Goal: Obtain resource: Download file/media

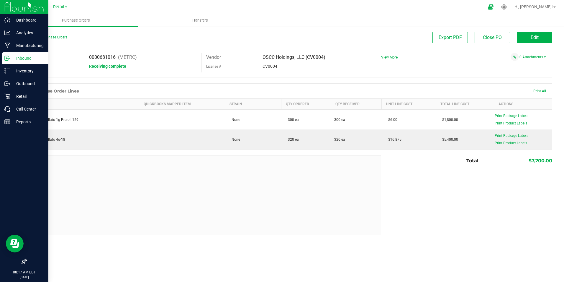
click at [26, 59] on p "Inbound" at bounding box center [27, 58] width 35 height 7
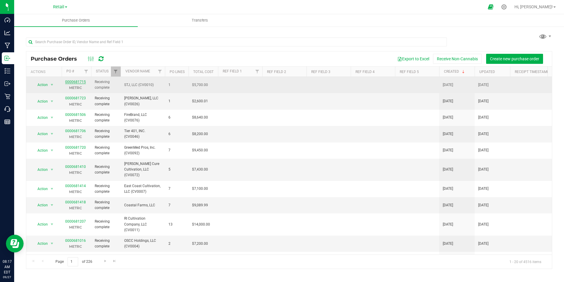
click at [72, 81] on link "0000681715" at bounding box center [75, 82] width 21 height 4
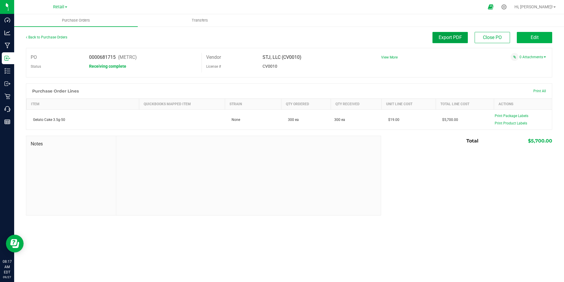
click at [458, 37] on span "Export PDF" at bounding box center [450, 38] width 23 height 6
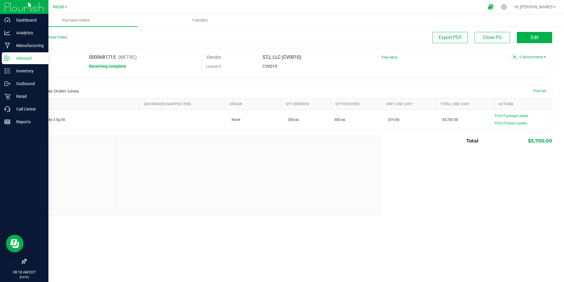
click at [28, 58] on p "Inbound" at bounding box center [27, 58] width 35 height 7
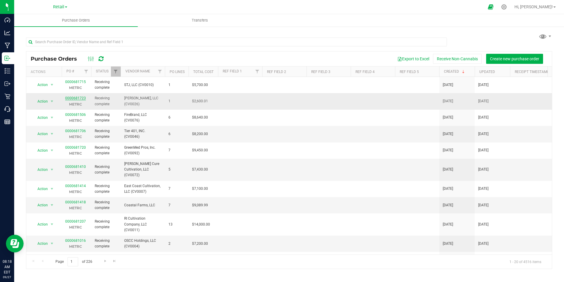
click at [75, 97] on link "0000681723" at bounding box center [75, 98] width 21 height 4
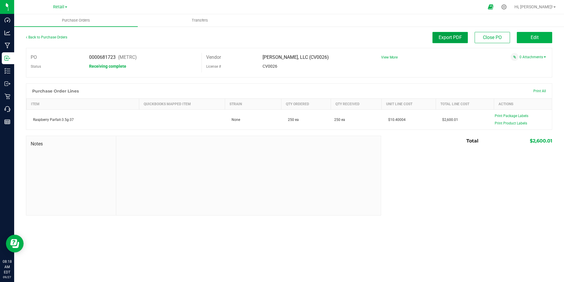
click at [450, 34] on button "Export PDF" at bounding box center [450, 37] width 35 height 11
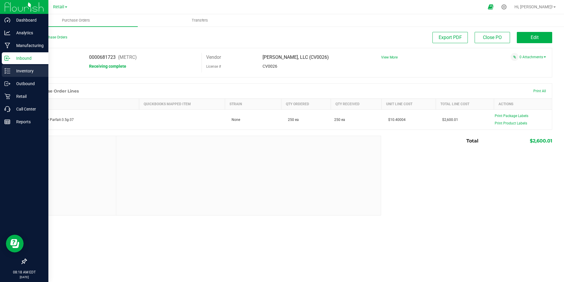
click at [28, 68] on p "Inventory" at bounding box center [27, 70] width 35 height 7
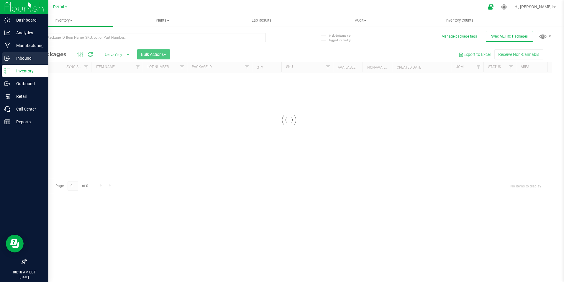
click at [31, 58] on p "Inbound" at bounding box center [27, 58] width 35 height 7
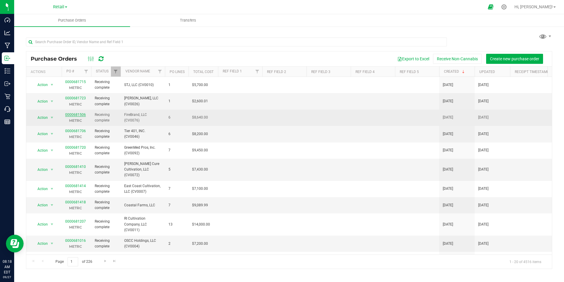
click at [73, 113] on link "0000681506" at bounding box center [75, 114] width 21 height 4
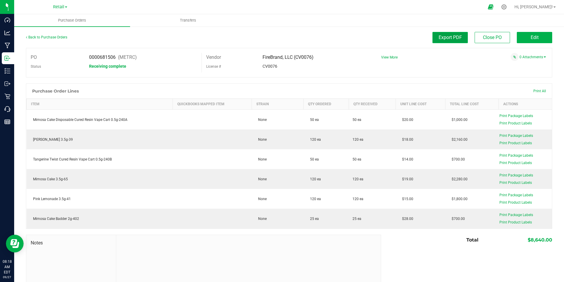
click at [440, 39] on span "Export PDF" at bounding box center [450, 38] width 23 height 6
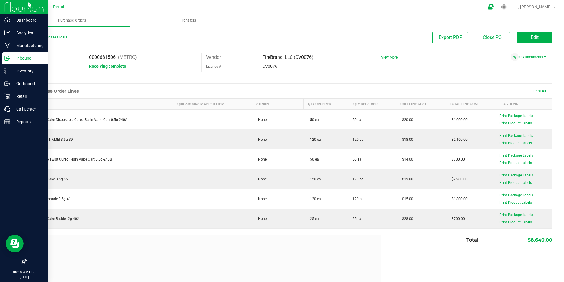
click at [33, 56] on p "Inbound" at bounding box center [27, 58] width 35 height 7
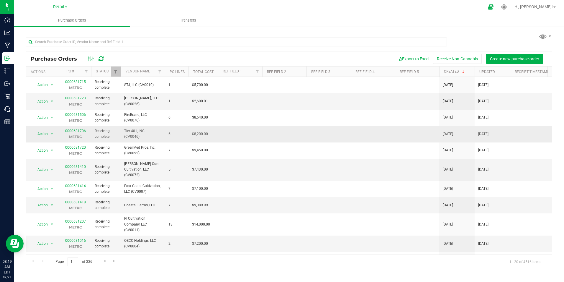
click at [75, 129] on link "0000681706" at bounding box center [75, 131] width 21 height 4
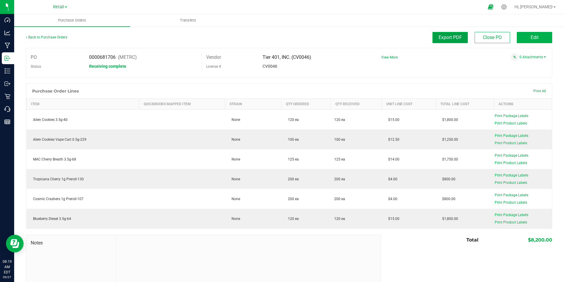
click at [451, 40] on span "Export PDF" at bounding box center [450, 38] width 23 height 6
